Goal: Information Seeking & Learning: Learn about a topic

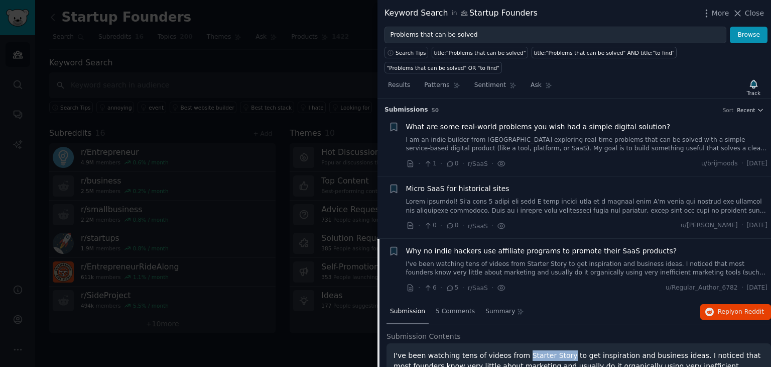
scroll to position [140, 0]
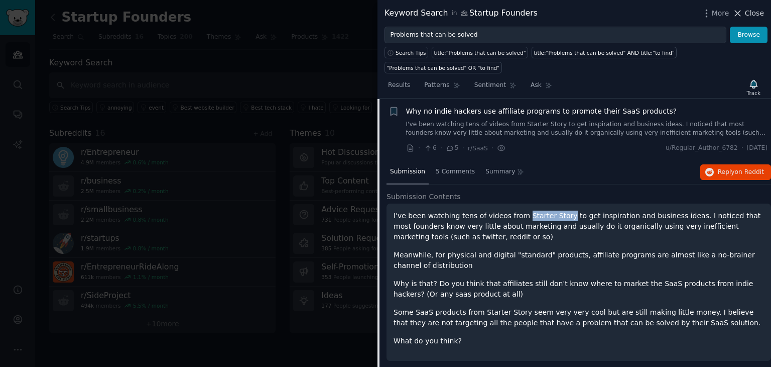
click at [754, 15] on span "Close" at bounding box center [754, 13] width 19 height 11
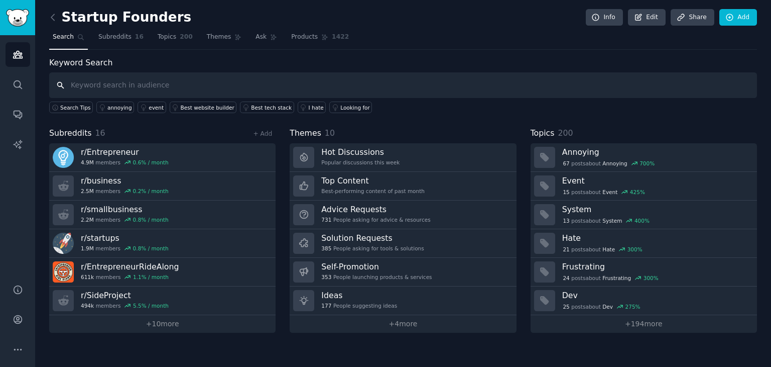
click at [254, 87] on input "text" at bounding box center [403, 85] width 708 height 26
type input "ideas"
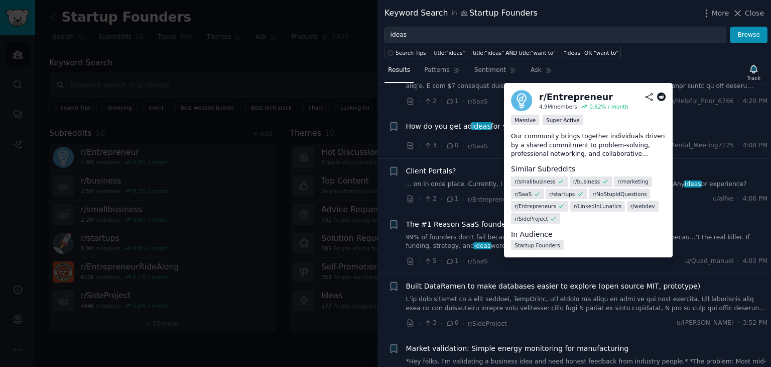
scroll to position [732, 0]
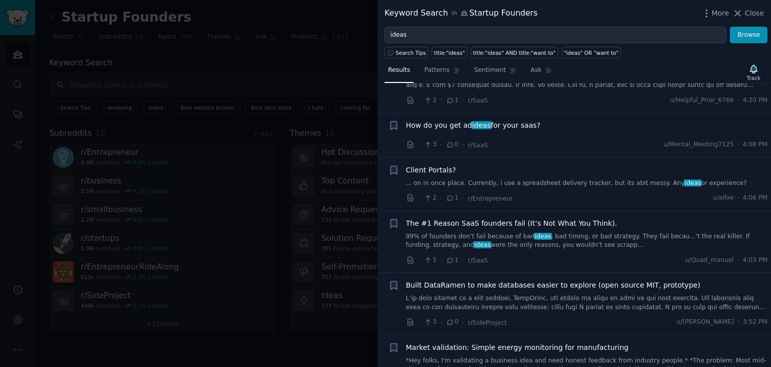
click at [506, 234] on link "99% of founders don’t fail because of bad ideas , bad timing, or bad strategy. …" at bounding box center [587, 241] width 362 height 18
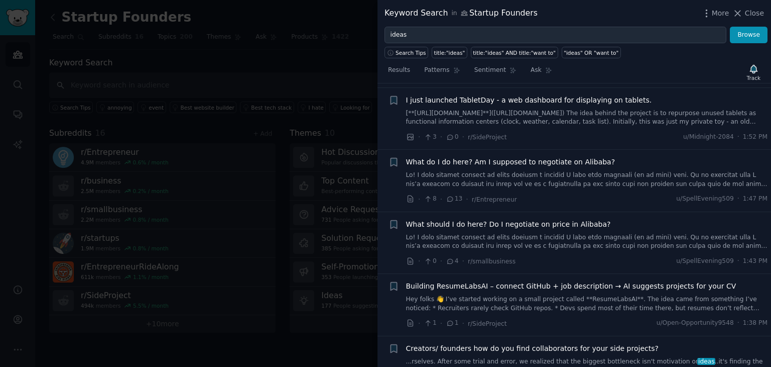
scroll to position [2617, 0]
click at [752, 16] on span "Close" at bounding box center [754, 13] width 19 height 11
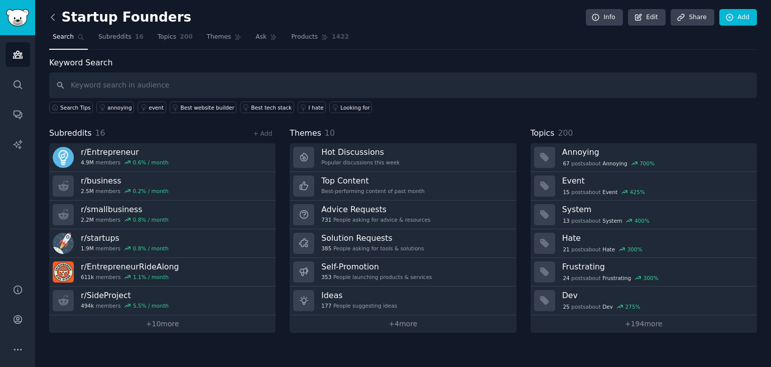
click at [52, 17] on icon at bounding box center [53, 17] width 11 height 11
